Goal: Transaction & Acquisition: Purchase product/service

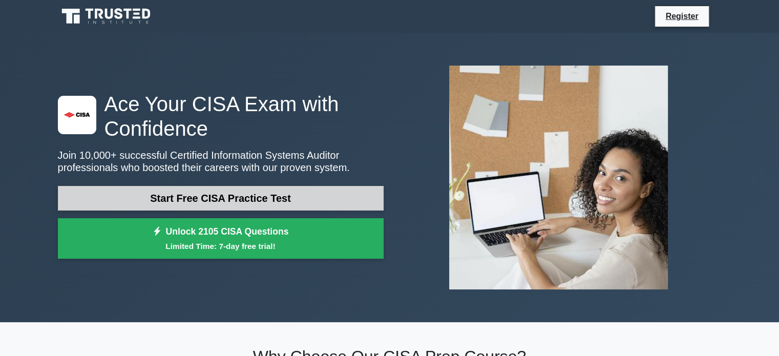
click at [219, 202] on link "Start Free CISA Practice Test" at bounding box center [221, 198] width 326 height 25
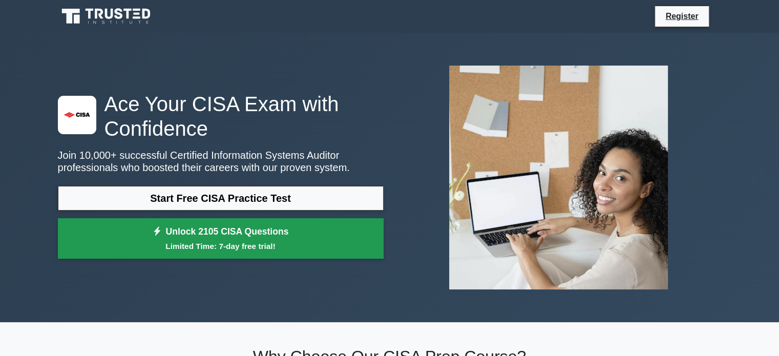
click at [289, 233] on link "Unlock 2105 CISA Questions Limited Time: 7-day free trial!" at bounding box center [221, 238] width 326 height 41
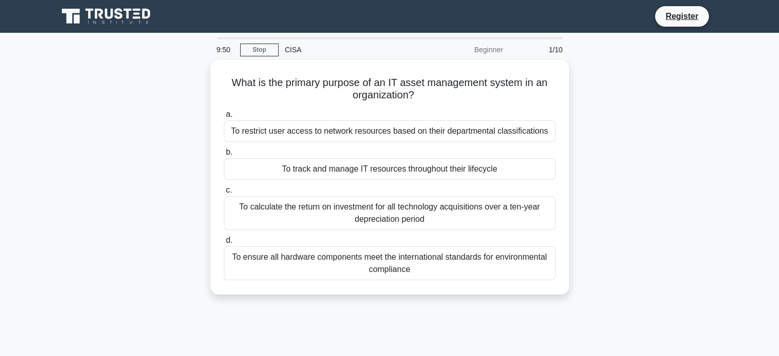
click at [711, 239] on div "What is the primary purpose of an IT asset management system in an organization…" at bounding box center [390, 183] width 676 height 247
